Goal: Navigation & Orientation: Find specific page/section

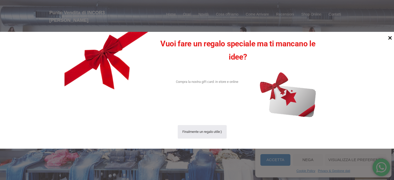
click at [390, 39] on icon at bounding box center [390, 37] width 7 height 7
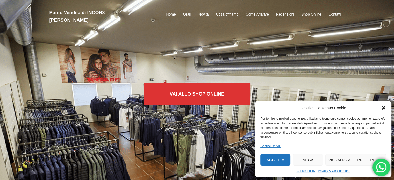
click at [385, 107] on icon "Chiudi la finestra di dialogo" at bounding box center [384, 108] width 4 height 4
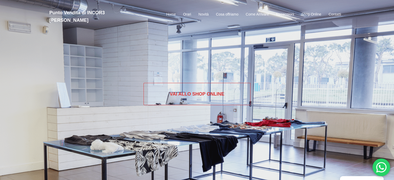
click at [196, 99] on link "Vai allo SHOP ONLINE" at bounding box center [197, 94] width 107 height 22
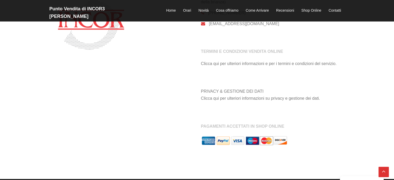
scroll to position [519, 0]
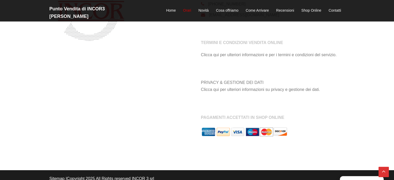
click at [187, 8] on link "Orari" at bounding box center [187, 11] width 8 height 6
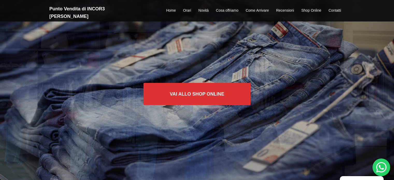
scroll to position [180, 0]
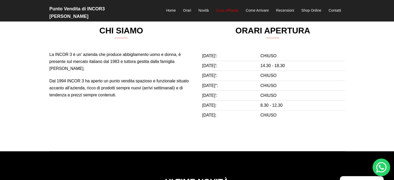
click at [232, 9] on link "Cosa offriamo" at bounding box center [227, 11] width 23 height 6
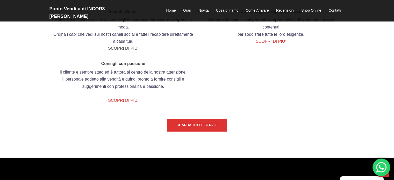
scroll to position [639, 0]
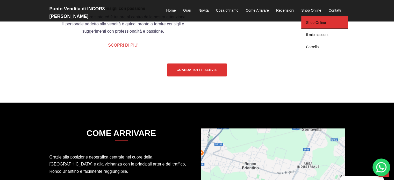
click at [315, 19] on link "Shop Online" at bounding box center [324, 22] width 47 height 12
